Goal: Task Accomplishment & Management: Use online tool/utility

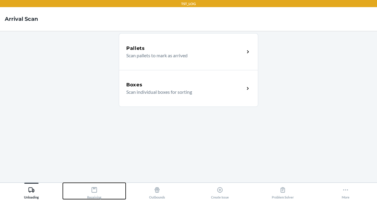
click at [96, 187] on icon at bounding box center [94, 189] width 5 height 5
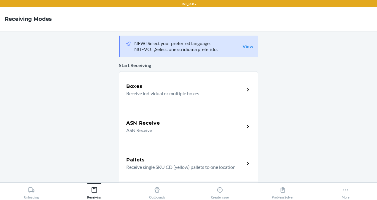
click at [149, 91] on p "Receive individual or multiple boxes" at bounding box center [182, 93] width 113 height 7
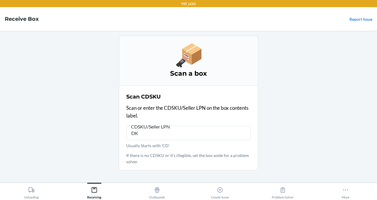
type input "D"
type input "YP10951833-00030"
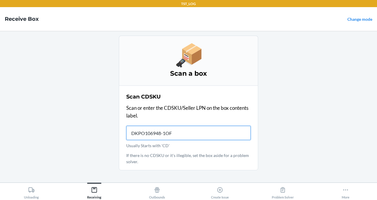
type input "DKPO106948-1OF8"
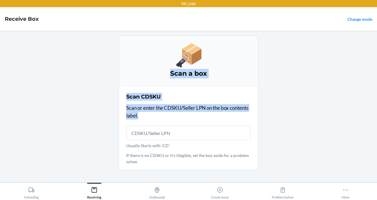
drag, startPoint x: 190, startPoint y: 112, endPoint x: 53, endPoint y: 37, distance: 156.2
click at [53, 37] on main "Scan a box Scan CDSKU Scan or enter the CDSKU/Seller LPN on the box contents la…" at bounding box center [188, 106] width 377 height 151
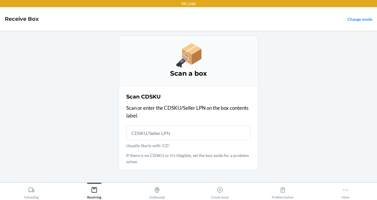
drag, startPoint x: 53, startPoint y: 37, endPoint x: 87, endPoint y: 63, distance: 42.7
click at [87, 63] on main "Scan a box Scan CDSKU Scan or enter the CDSKU/Seller LPN on the box contents la…" at bounding box center [188, 106] width 377 height 151
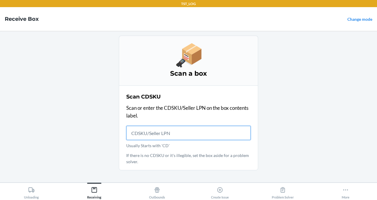
click at [164, 134] on input "Usually Starts with 'CD'" at bounding box center [188, 133] width 124 height 14
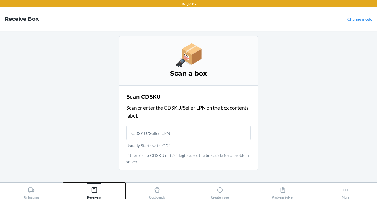
click at [92, 194] on div "Receiving" at bounding box center [94, 191] width 14 height 15
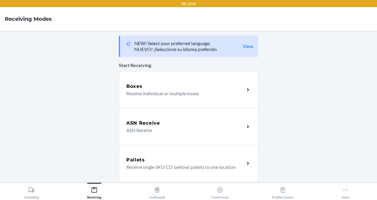
click at [128, 131] on p "ASN Receive" at bounding box center [182, 130] width 113 height 7
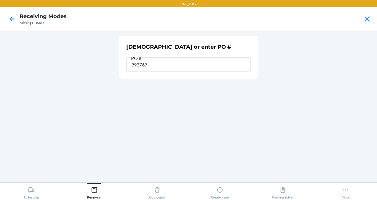
type input "9937676"
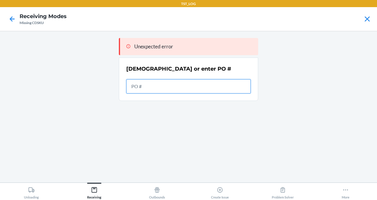
click at [145, 87] on input "text" at bounding box center [188, 86] width 124 height 14
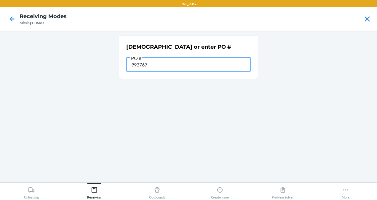
type input "9937676"
paste input "9937676"
type input "9937676"
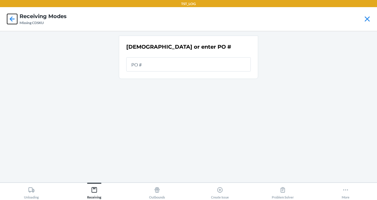
click at [8, 15] on icon at bounding box center [12, 19] width 10 height 10
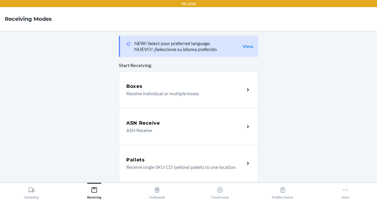
click at [168, 128] on p "ASN Receive" at bounding box center [182, 130] width 113 height 7
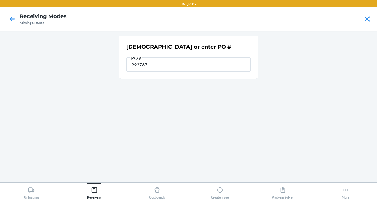
type input "9937676"
click at [92, 191] on icon at bounding box center [94, 189] width 5 height 5
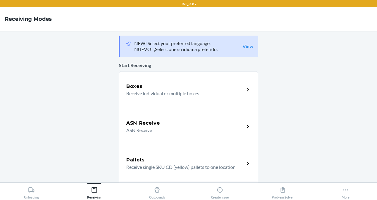
click at [162, 86] on div "Boxes" at bounding box center [185, 86] width 118 height 7
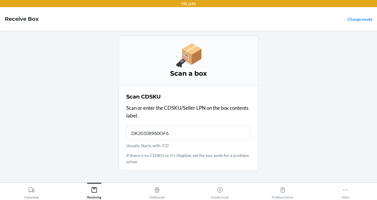
type input "DK20108960OF60"
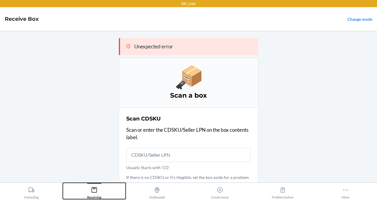
click at [94, 189] on icon at bounding box center [94, 189] width 5 height 5
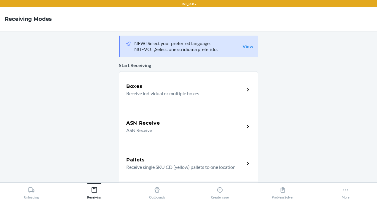
click at [146, 124] on h5 "ASN Receive" at bounding box center [143, 122] width 34 height 7
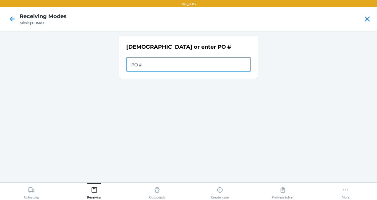
paste input "9895785"
type input "9895785"
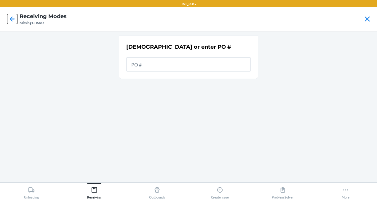
click at [12, 17] on icon at bounding box center [12, 18] width 5 height 5
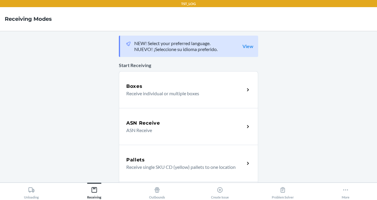
click at [128, 125] on h5 "ASN Receive" at bounding box center [143, 122] width 34 height 7
